Goal: Task Accomplishment & Management: Manage account settings

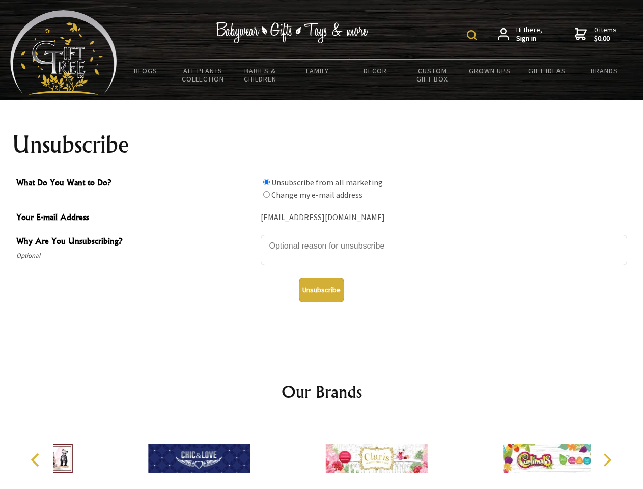
click at [474, 35] on img at bounding box center [472, 35] width 10 height 10
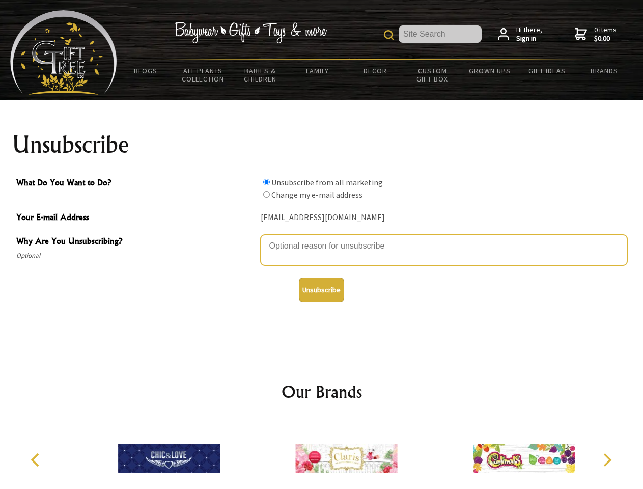
click at [322, 238] on textarea "Why Are You Unsubscribing?" at bounding box center [444, 250] width 367 height 31
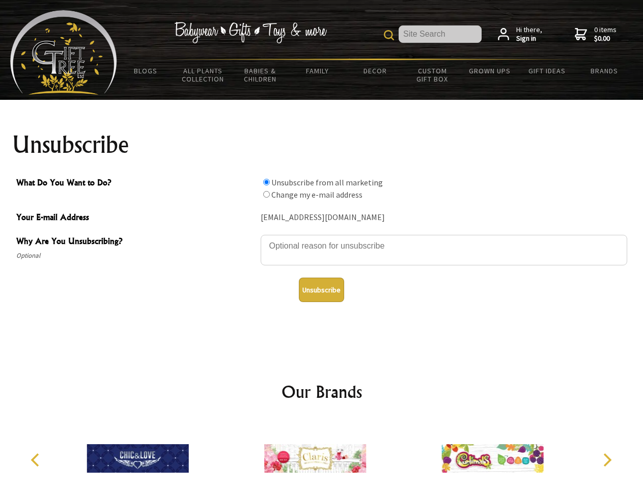
click at [266, 182] on input "What Do You Want to Do?" at bounding box center [266, 182] width 7 height 7
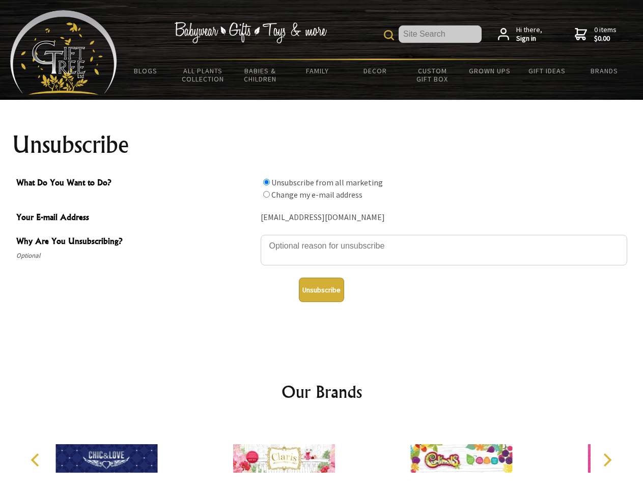
click at [266, 194] on input "What Do You Want to Do?" at bounding box center [266, 194] width 7 height 7
radio input "true"
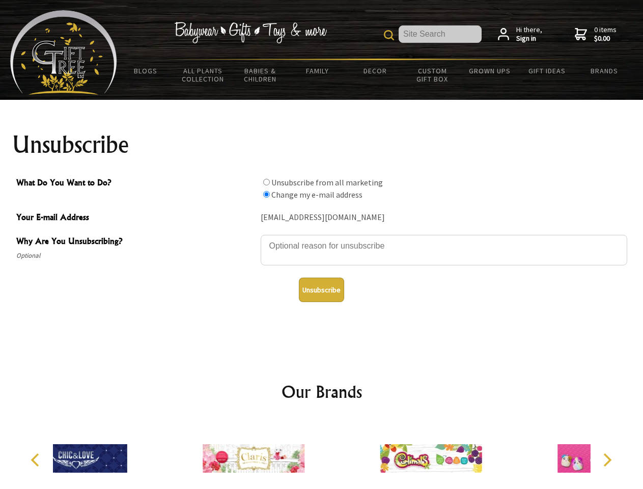
click at [321, 290] on button "Unsubscribe" at bounding box center [321, 290] width 45 height 24
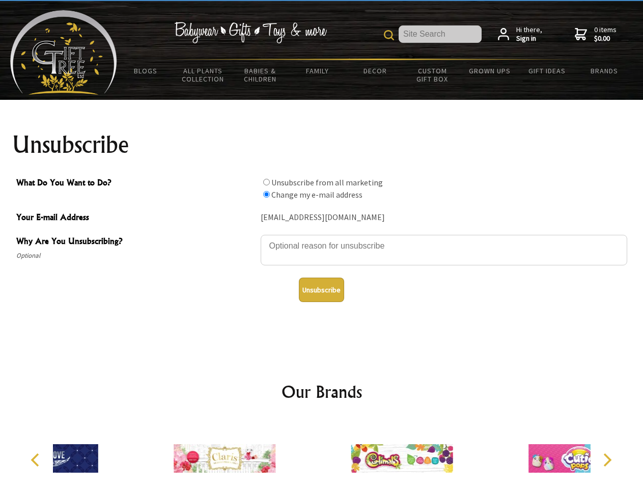
click at [322, 454] on div at bounding box center [401, 459] width 177 height 79
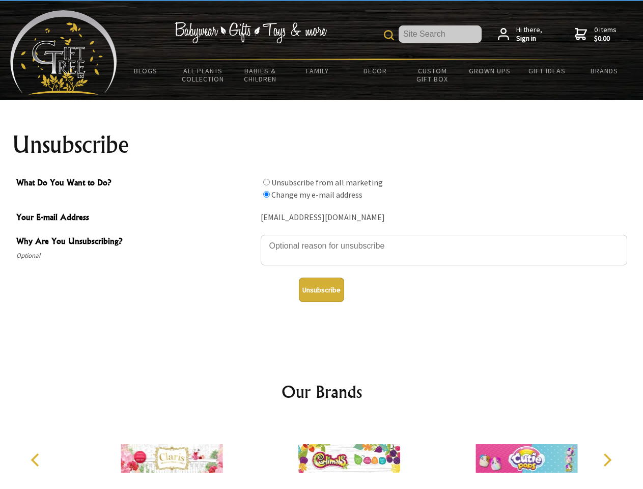
click at [37, 460] on icon "Previous" at bounding box center [36, 459] width 13 height 13
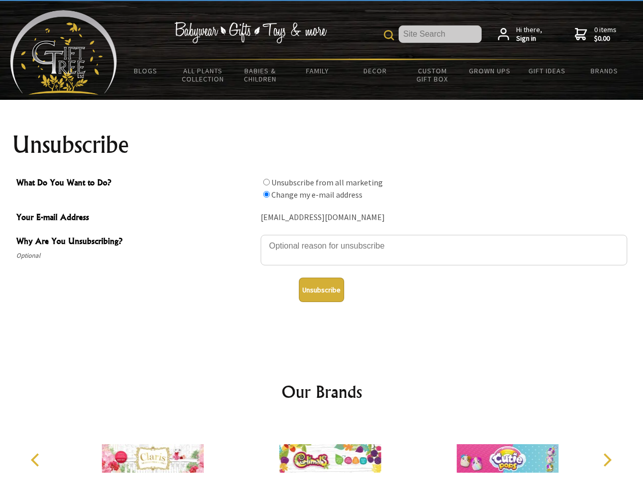
click at [607, 460] on icon "Next" at bounding box center [606, 459] width 13 height 13
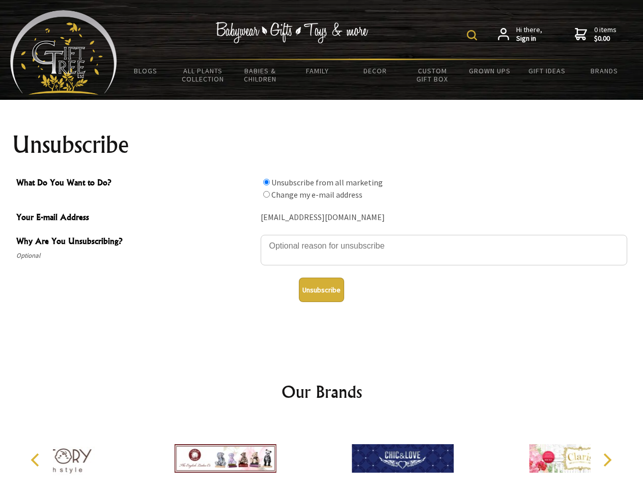
click at [474, 35] on img at bounding box center [472, 35] width 10 height 10
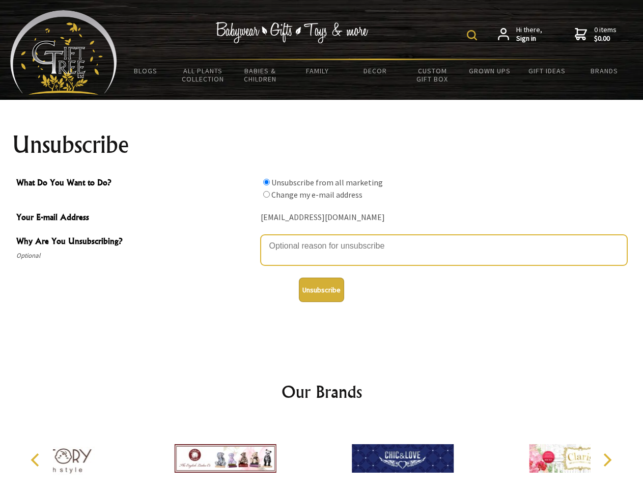
click at [322, 238] on textarea "Why Are You Unsubscribing?" at bounding box center [444, 250] width 367 height 31
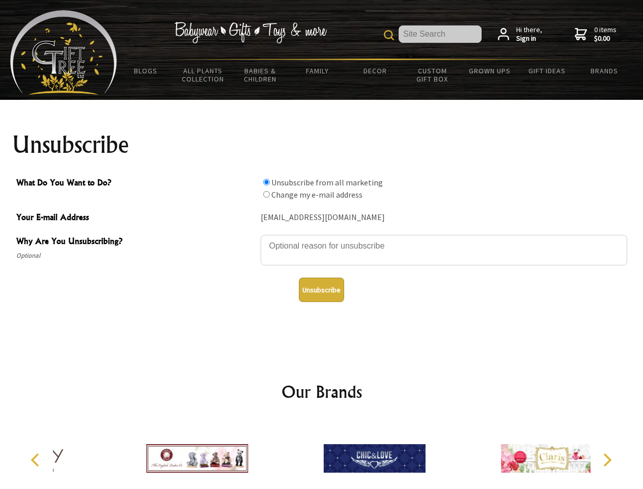
click at [266, 182] on input "What Do You Want to Do?" at bounding box center [266, 182] width 7 height 7
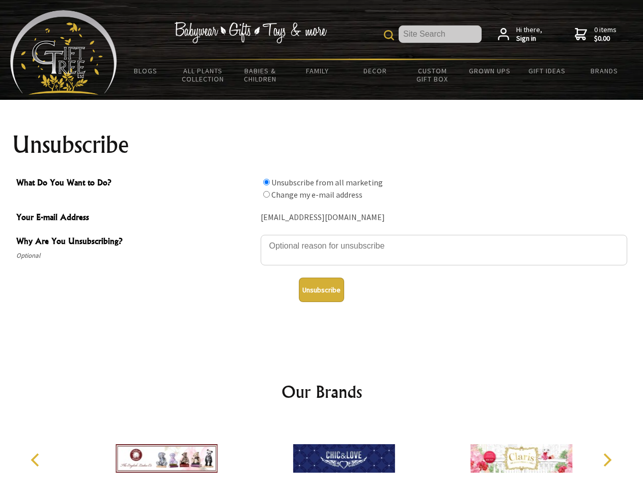
click at [266, 194] on input "What Do You Want to Do?" at bounding box center [266, 194] width 7 height 7
radio input "true"
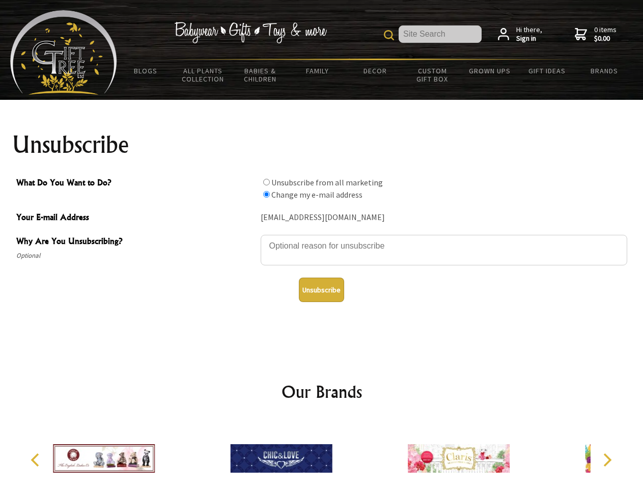
click at [321, 290] on button "Unsubscribe" at bounding box center [321, 290] width 45 height 24
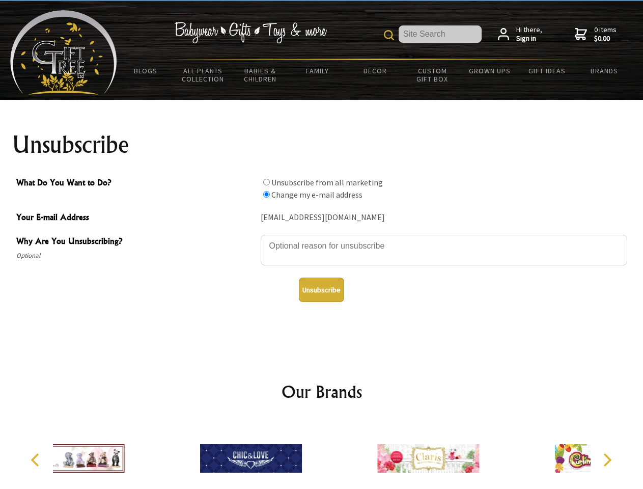
click at [340, 454] on div at bounding box center [428, 459] width 177 height 79
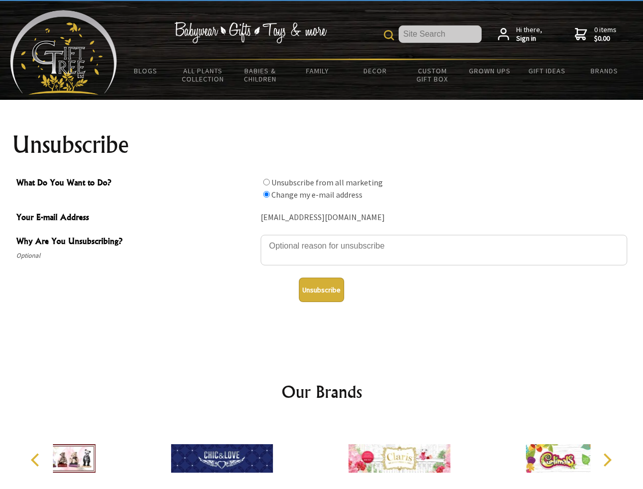
click at [37, 460] on icon "Previous" at bounding box center [36, 459] width 13 height 13
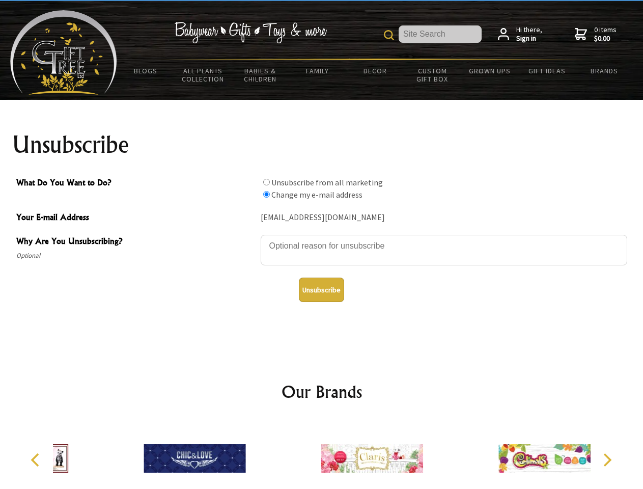
click at [607, 460] on icon "Next" at bounding box center [606, 459] width 13 height 13
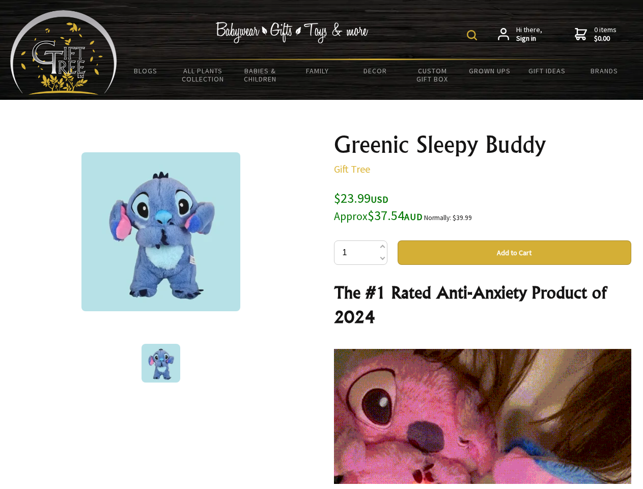
click at [474, 35] on img at bounding box center [472, 35] width 10 height 10
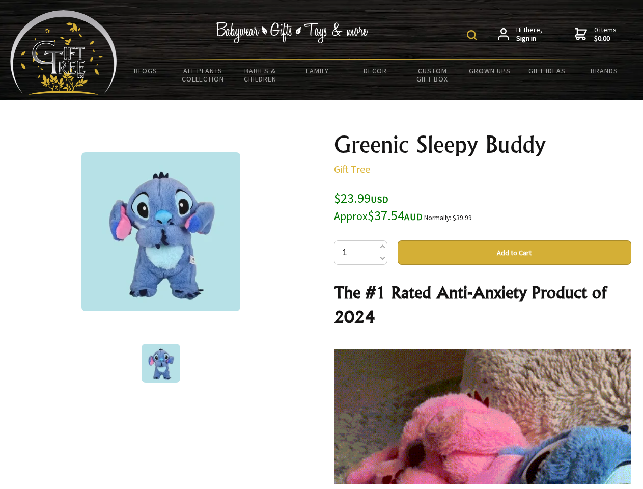
click at [161, 232] on img at bounding box center [160, 231] width 159 height 159
